Goal: Task Accomplishment & Management: Complete application form

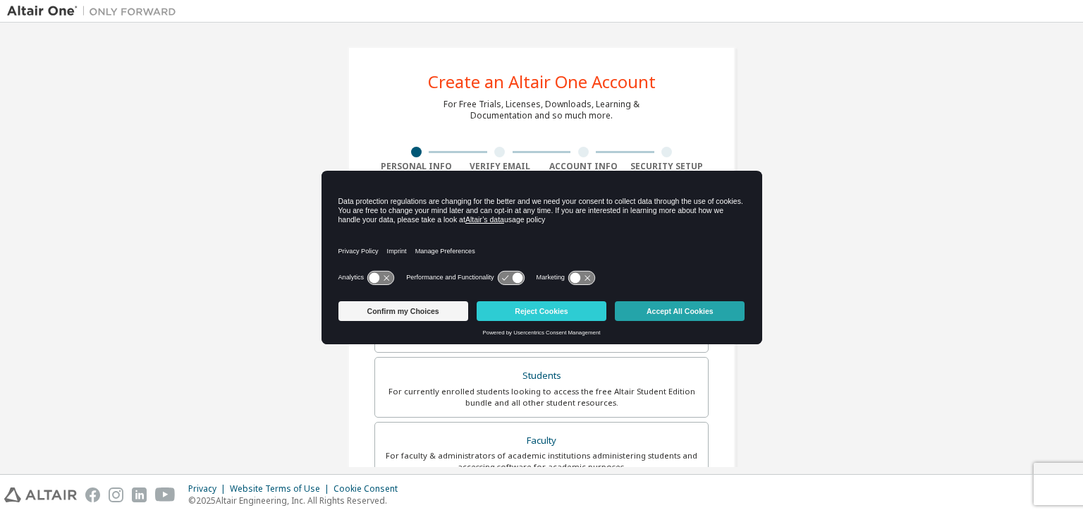
click at [677, 305] on button "Accept All Cookies" at bounding box center [680, 311] width 130 height 20
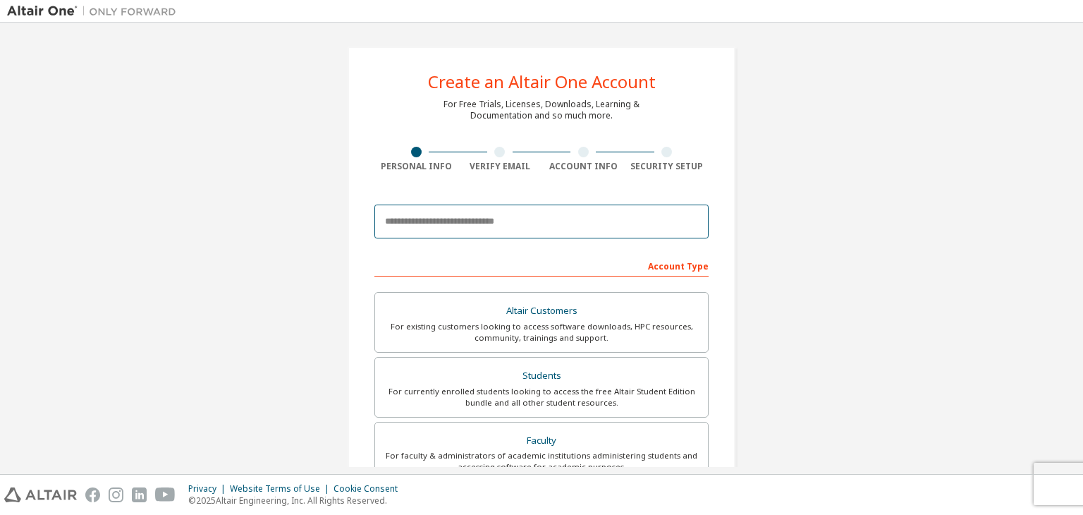
click at [483, 226] on input "email" at bounding box center [541, 221] width 334 height 34
type input "**********"
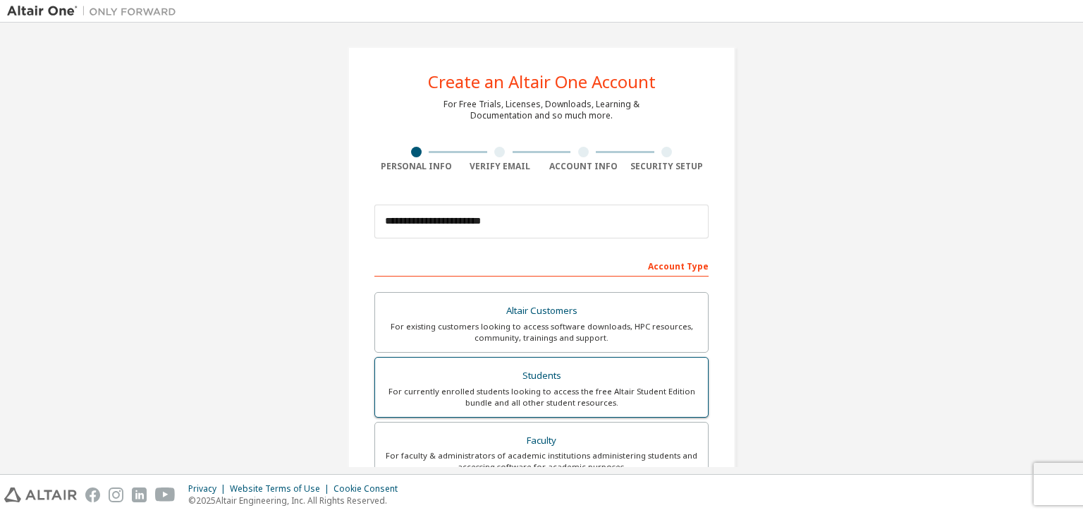
click at [560, 386] on div "For currently enrolled students looking to access the free Altair Student Editi…" at bounding box center [542, 397] width 316 height 23
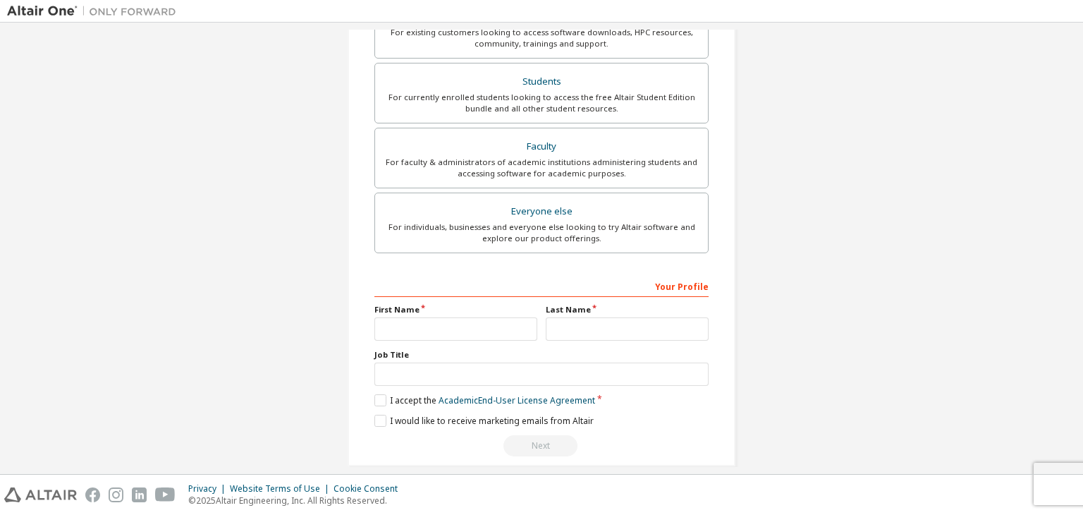
scroll to position [294, 0]
click at [471, 324] on input "text" at bounding box center [455, 328] width 163 height 23
type input "*****"
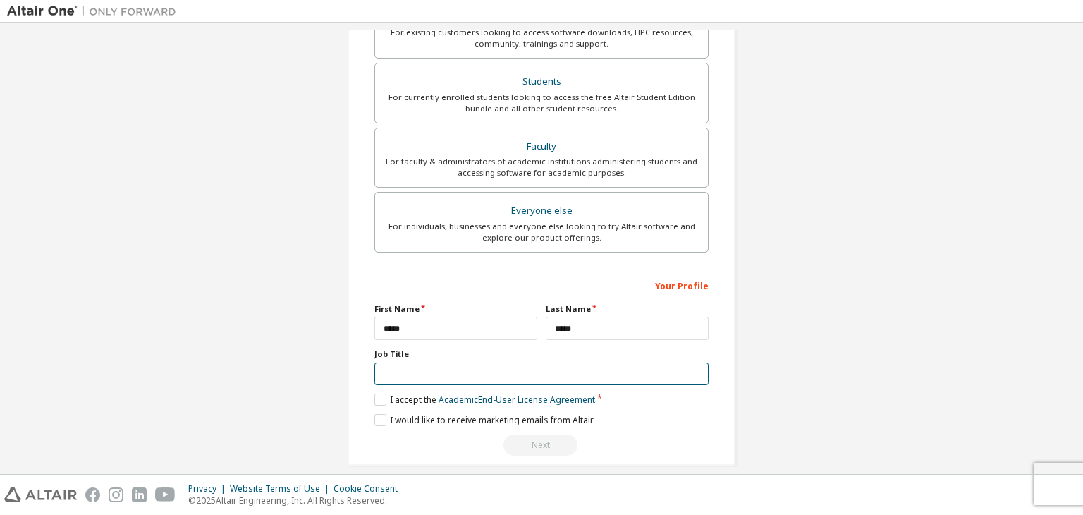
type input "*"
type input "*******"
click at [381, 395] on label "I accept the Academic End-User License Agreement" at bounding box center [484, 399] width 221 height 12
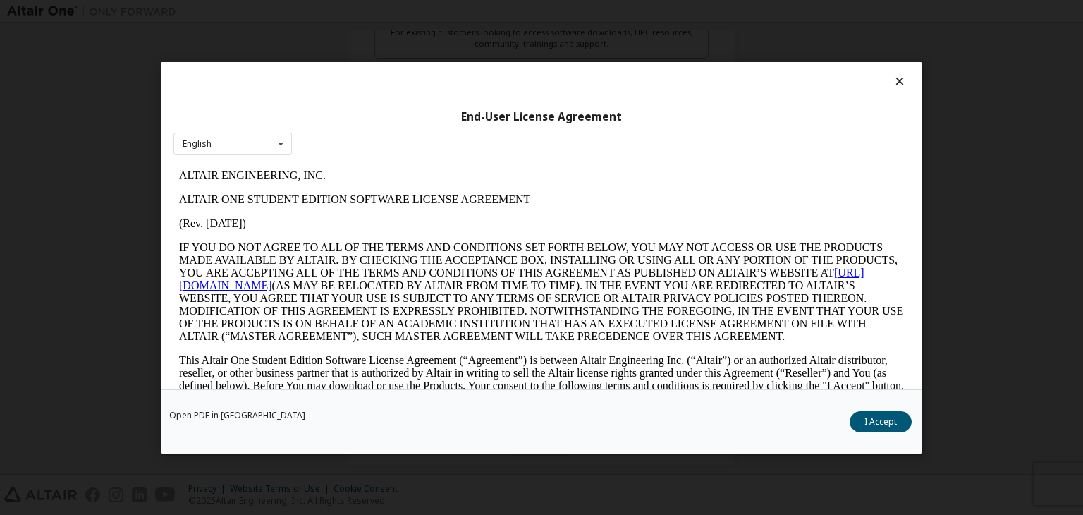
scroll to position [0, 0]
click at [887, 421] on button "I Accept" at bounding box center [881, 421] width 62 height 21
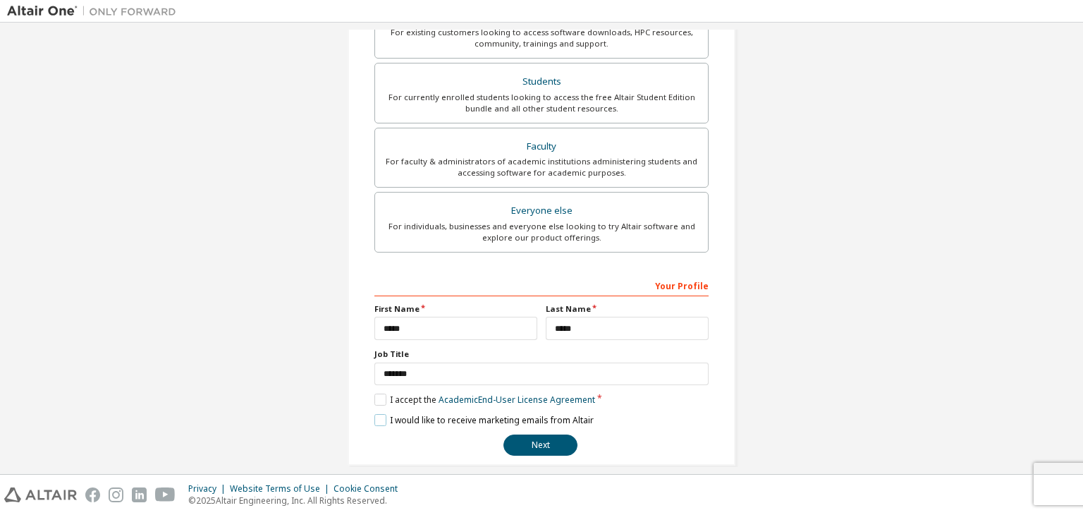
click at [383, 415] on label "I would like to receive marketing emails from Altair" at bounding box center [483, 420] width 219 height 12
click at [374, 419] on label "I would like to receive marketing emails from Altair" at bounding box center [483, 420] width 219 height 12
click at [519, 441] on button "Next" at bounding box center [540, 444] width 74 height 21
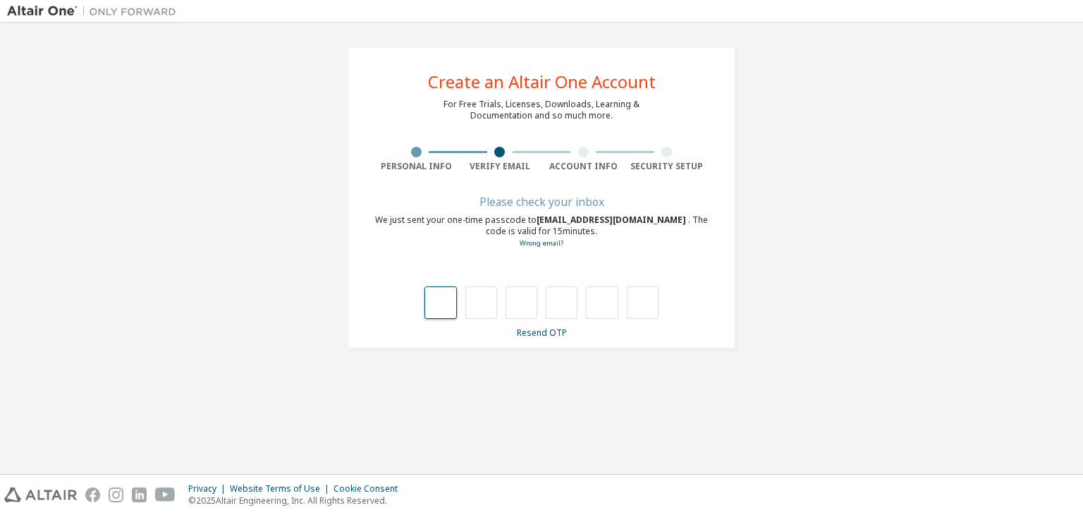
type input "*"
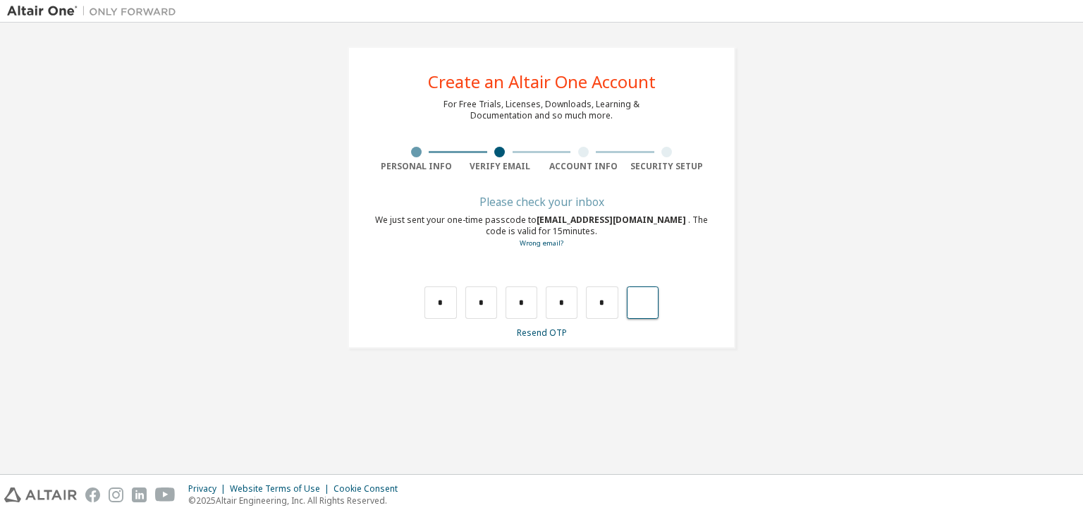
type input "*"
